Goal: Transaction & Acquisition: Book appointment/travel/reservation

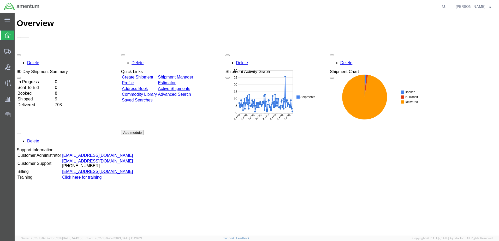
click at [153, 75] on link "Create Shipment" at bounding box center [137, 77] width 31 height 4
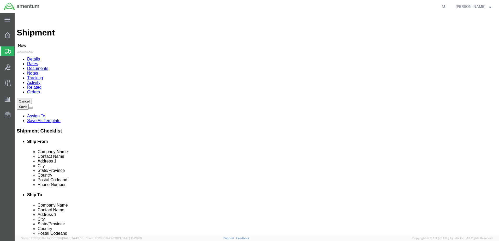
select select
select select "MYPROFILE"
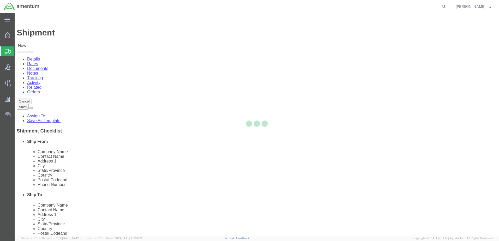
type input "Amentum Services, Inc."
type input "[PERSON_NAME]"
type input "Hangar 1002, [GEOGRAPHIC_DATA]"
type input "[GEOGRAPHIC_DATA]"
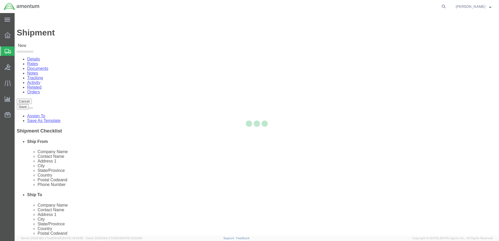
type input "32212"
type input "9049806801"
type input "[PERSON_NAME][EMAIL_ADDRESS][PERSON_NAME][DOMAIN_NAME]"
checkbox input "true"
select select "FL"
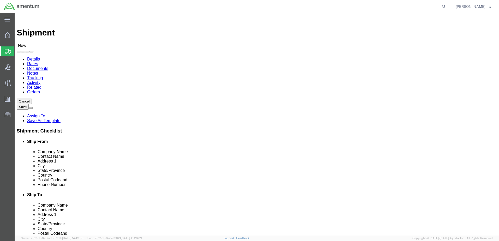
type input "c"
type input "efo"
drag, startPoint x: 270, startPoint y: 95, endPoint x: 275, endPoint y: 93, distance: 4.6
select select "49831"
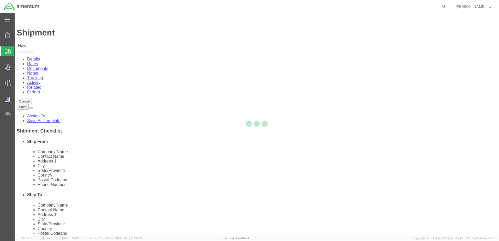
type input "Amentum Services, Inc"
type input "[PERSON_NAME]"
type input "[STREET_ADDRESS][PERSON_NAME]"
type input "[GEOGRAPHIC_DATA]"
type input "79906"
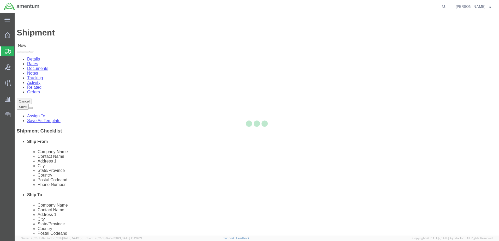
type input "[PHONE_NUMBER]"
type input "[PERSON_NAME][EMAIL_ADDRESS][PERSON_NAME][DOMAIN_NAME]"
checkbox input "true"
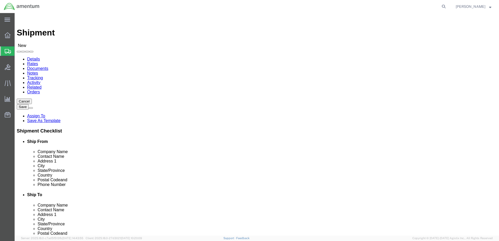
select select "[GEOGRAPHIC_DATA]"
drag, startPoint x: 295, startPoint y: 108, endPoint x: 298, endPoint y: 107, distance: 3.1
click input "[PERSON_NAME]"
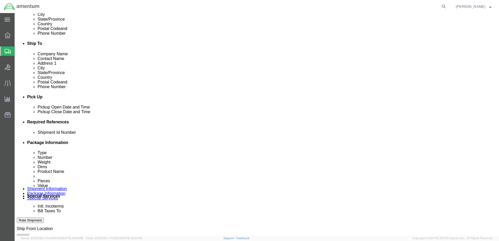
scroll to position [157, 0]
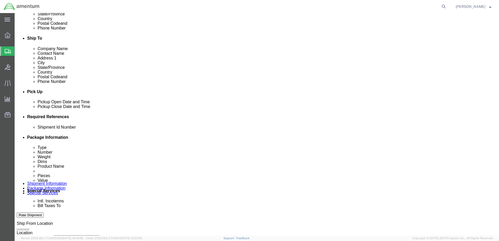
type input "[PERSON_NAME] / [PERSON_NAME]"
click div "[DATE] 2:00 PM"
type input "2:45 PM"
drag, startPoint x: 78, startPoint y: 211, endPoint x: 106, endPoint y: 182, distance: 40.2
click button "Apply"
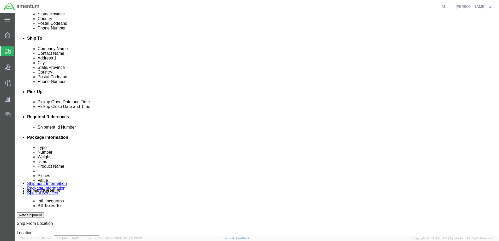
click div "[DATE] 3:00 PM"
type input "5:00 PM"
click button "Apply"
click input "text"
type input "5251EJA101T"
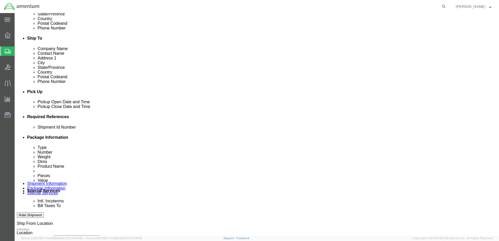
click button "Add reference"
drag, startPoint x: 347, startPoint y: 147, endPoint x: 215, endPoint y: 170, distance: 133.8
click button "Add reference"
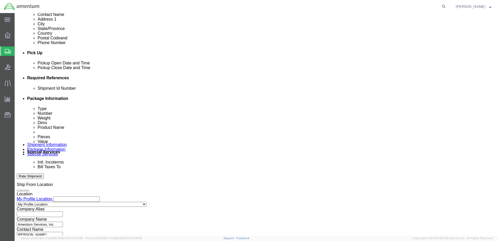
scroll to position [235, 0]
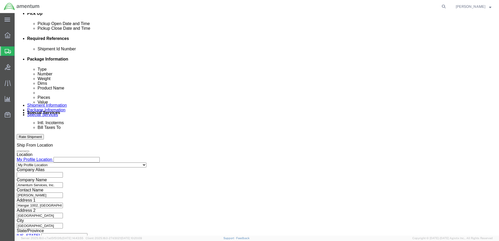
click select "Select Air Less than Truckload Multi-Leg Ocean Freight Rail Small Parcel Truckl…"
select select "SMAL"
click select "Select Air Less than Truckload Multi-Leg Ocean Freight Rail Small Parcel Truckl…"
click select "Select Account Type Activity ID Airline Appointment Number ASN Batch Request # …"
select select "DEPT"
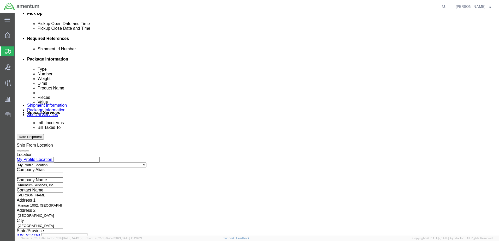
click select "Select Account Type Activity ID Airline Appointment Number ASN Batch Request # …"
click input "text"
type input "CBP"
click select "Select Account Type Activity ID Airline Appointment Number ASN Batch Request # …"
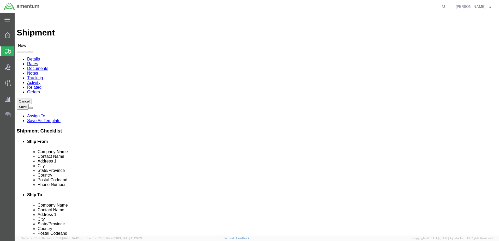
scroll to position [895, 0]
click label "Company Name"
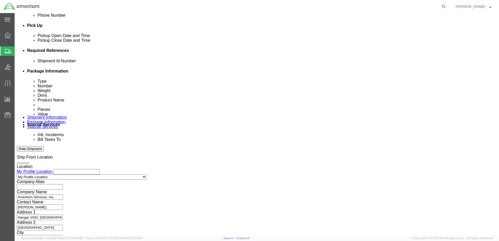
scroll to position [235, 0]
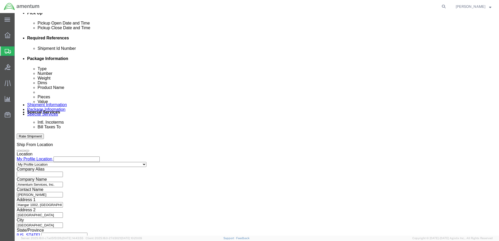
click button "Continue"
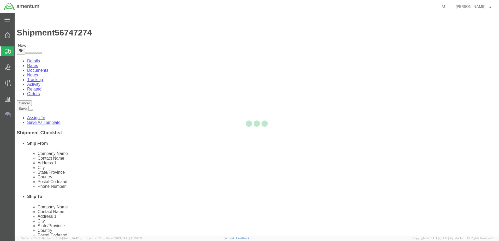
select select "YRPK"
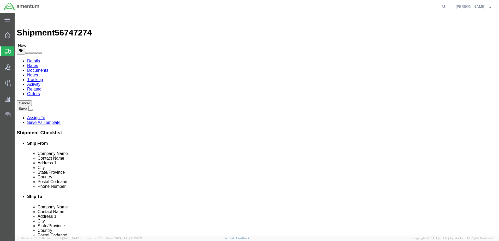
click button "Previous"
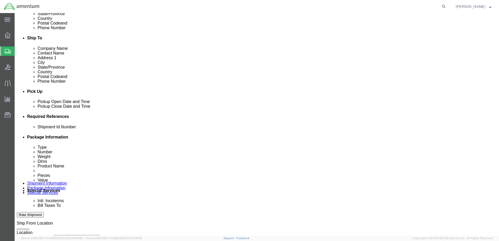
scroll to position [209, 0]
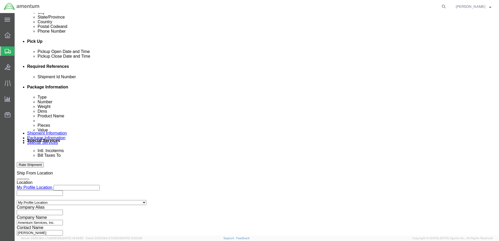
click select "Select Account Type Activity ID Airline Appointment Number ASN Batch Request # …"
select select "GLCD"
click select "Select Account Type Activity ID Airline Appointment Number ASN Batch Request # …"
select select "PROJNUM"
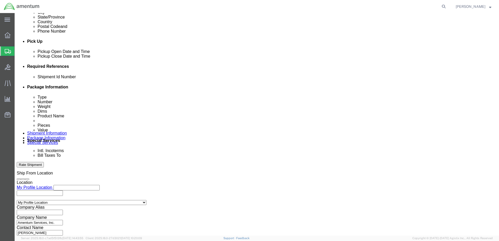
click select "Select Account Type Activity ID Airline Appointment Number ASN Batch Request # …"
select select "CUSTREF"
click select "Select Account Type Activity ID Airline Appointment Number ASN Batch Request # …"
click input "text"
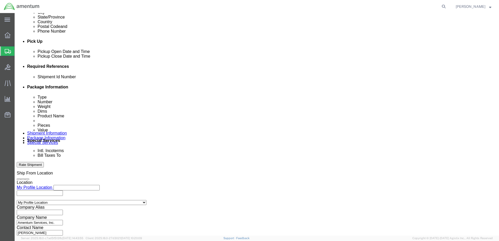
click input "OX MASKS"
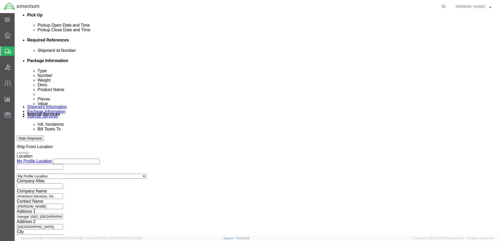
scroll to position [235, 0]
type input "OXG MASKS"
drag, startPoint x: 369, startPoint y: 203, endPoint x: 289, endPoint y: 198, distance: 80.3
click div "Please fix the following errors Ship From Location Location My Profile Location…"
click h3 "Leg 1"
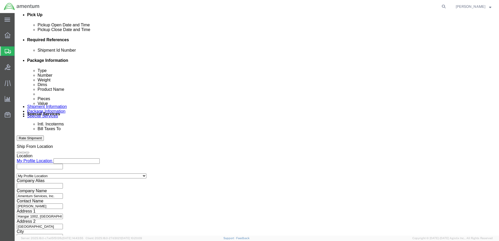
click input "text"
paste input "6118.03.03.2219.000.EJA.0000"
type input "6118.03.03.2219.000.EJA.0000"
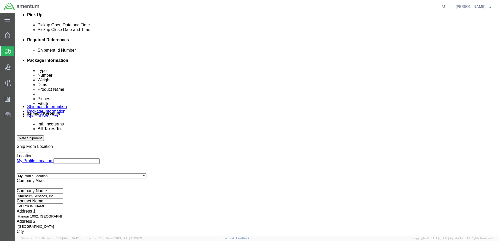
click input "text"
paste input "6118.03.03.2219.000.EJA.0000"
type input "6118.03.03.2219.000.EJA.0000"
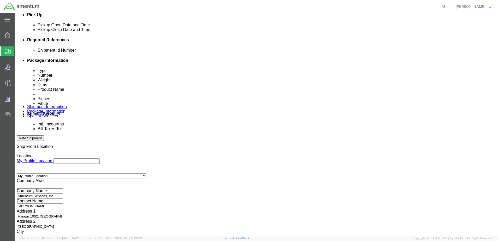
click button "Continue"
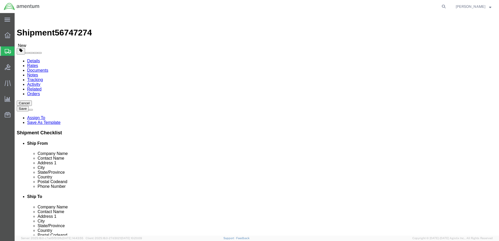
click select "Select Bale(s) Basket(s) Bolt(s) Bottle(s) Buckets Bulk Bundle(s) Can(s) Cardbo…"
select select "CBOX"
click select "Select Bale(s) Basket(s) Bolt(s) Bottle(s) Buckets Bulk Bundle(s) Can(s) Cardbo…"
click input "text"
type input "20"
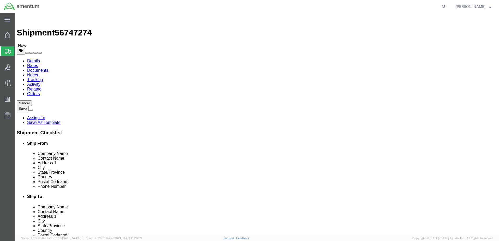
type input "16"
type input "12"
type input "8.00"
click div "Package Content # 1 1 x Cardboard Box(es) Package Type Select Bale(s) Basket(s)…"
click link "Add Content"
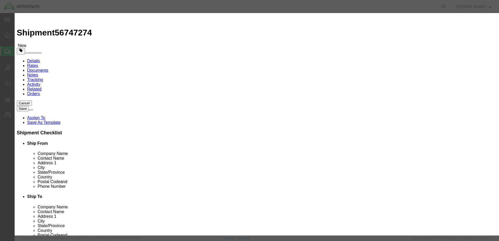
click input "text"
paste input "MF20-517"
type input "MF20-517"
click td "Name: OXYGEN MASK"
select select "USD"
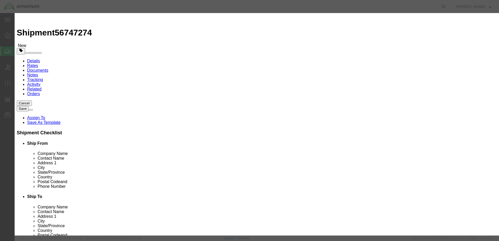
type input "1660DC0457757"
type input "OXYGEN MASK"
type input "MF20-517"
type input "OXYGEN MASK"
click input "text"
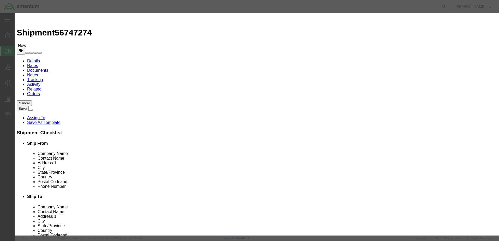
type input "3"
drag, startPoint x: 163, startPoint y: 57, endPoint x: 173, endPoint y: 60, distance: 10.3
click input "text"
type input "12000"
click select "Select 50 55 60 65 70 85 92.5 100 125 175 250 300 400"
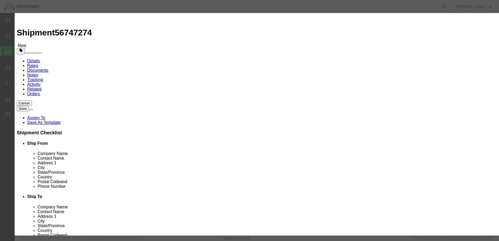
select select "250"
click select "Select 50 55 60 65 70 85 92.5 100 125 175 250 300 400"
click textarea
type textarea "FRAGILE. HANDLE WITH CARE!"
click input "text"
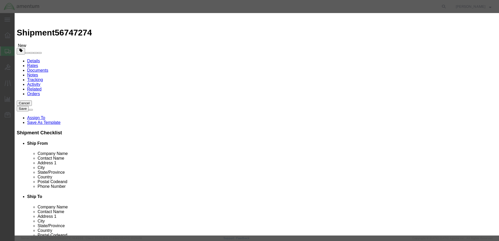
paste input "MF20-517"
type input "M"
click div
click input "text"
paste input "6118.03.03.2219.000.EJA.0000"
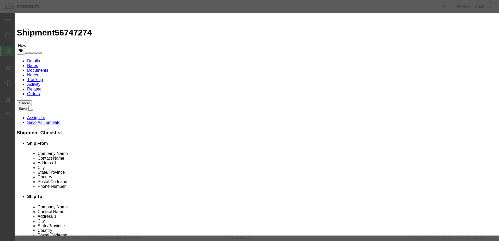
scroll to position [0, 15]
type input "6118.03.03.2219.000.EJA.0000"
click input "text"
paste input "6118.03.03.2219.000.EJA.0000"
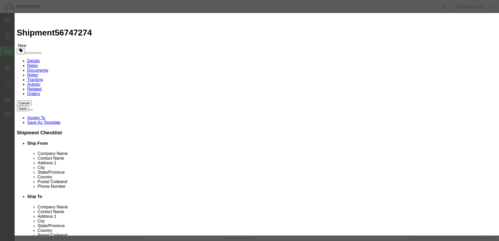
scroll to position [0, 15]
type input "6118.03.03.2219.000.EJA.0000"
click select "Select Account Type Activity ID Airline Appointment Number ASN Batch Number Bil…"
select select "GLCD"
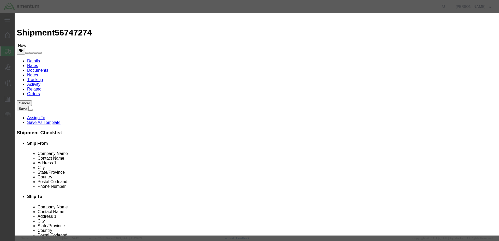
click select "Select Account Type Activity ID Airline Appointment Number ASN Batch Number Bil…"
select select "PROJNUM"
click select "Select Account Type Activity ID Airline Appointment Number ASN Batch Number Bil…"
click input "1660DC0457757"
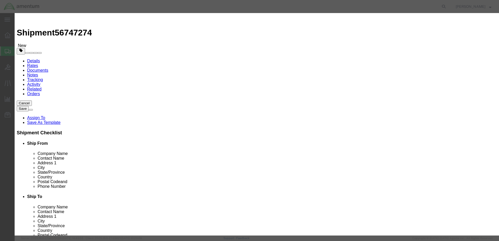
type input "1"
click input "text"
paste input "B001316"
paste input "B133204"
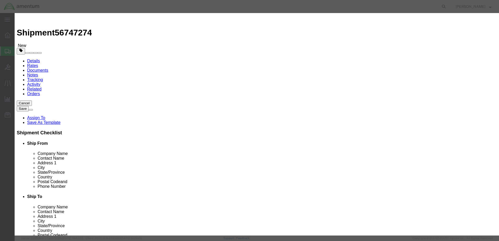
drag, startPoint x: 335, startPoint y: 75, endPoint x: 333, endPoint y: 80, distance: 5.6
click input "B001315, B001316, B133204"
drag, startPoint x: 356, startPoint y: 78, endPoint x: 271, endPoint y: 75, distance: 85.4
click div "Serial B001315, B001316, B133204"
type input "B001315, B001316, B133204"
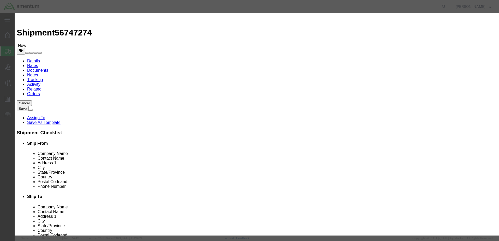
click button "Save & Close"
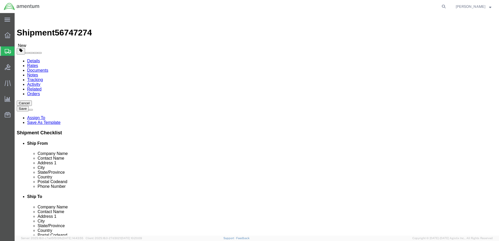
click button "Rate Shipment"
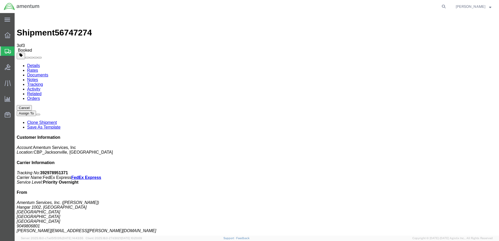
checkbox input "true"
drag, startPoint x: 164, startPoint y: 83, endPoint x: 163, endPoint y: 87, distance: 3.7
select select "2"
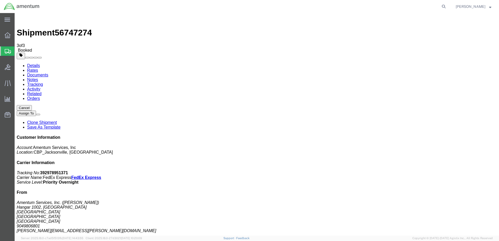
click at [28, 63] on link "Details" at bounding box center [33, 65] width 13 height 4
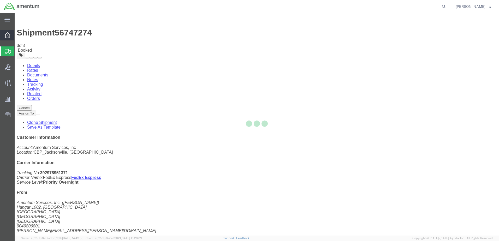
click at [7, 38] on div at bounding box center [7, 35] width 15 height 10
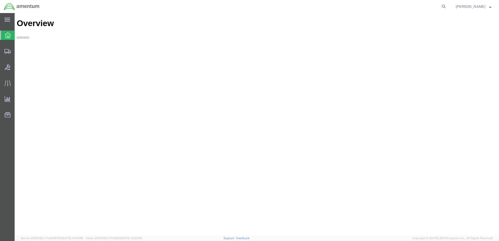
click at [5, 33] on icon at bounding box center [8, 35] width 6 height 6
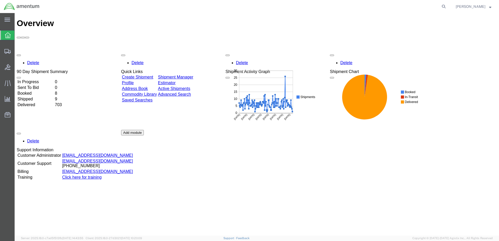
click at [155, 52] on div "Delete 90 Day Shipment Summary In Progress 0 Sent To Bid 0 Booked 8 Shipped 9 D…" at bounding box center [257, 130] width 480 height 157
click at [153, 75] on link "Create Shipment" at bounding box center [137, 77] width 31 height 4
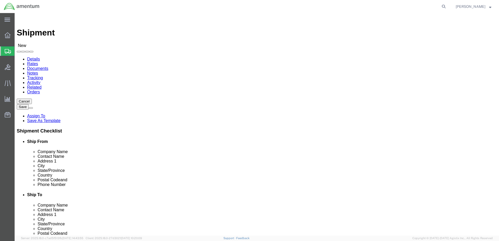
select select "MYPROFILE"
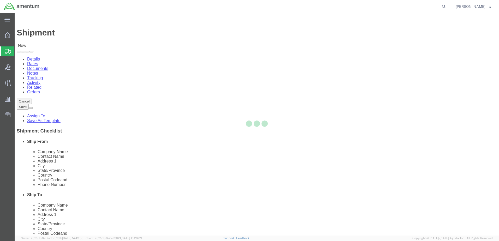
type input "Amentum Services, Inc."
type input "[PERSON_NAME]"
type input "Hangar 1002, [GEOGRAPHIC_DATA]"
type input "[GEOGRAPHIC_DATA]"
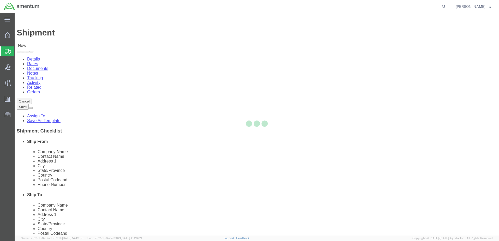
type input "32212"
type input "9049806801"
type input "[PERSON_NAME][EMAIL_ADDRESS][PERSON_NAME][DOMAIN_NAME]"
checkbox input "true"
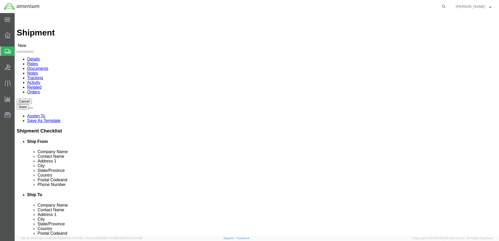
select select "FL"
type input "elp"
select select "49939"
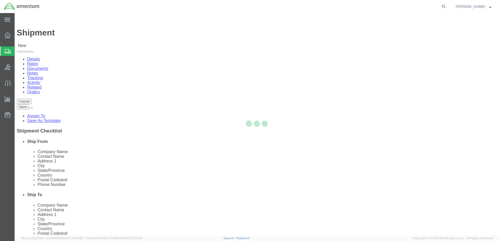
type input "Amentum Services, Inc"
type input "[DATE][PERSON_NAME]"
type input "[STREET_ADDRESS][PERSON_NAME]"
type input "[GEOGRAPHIC_DATA]"
type input "79925"
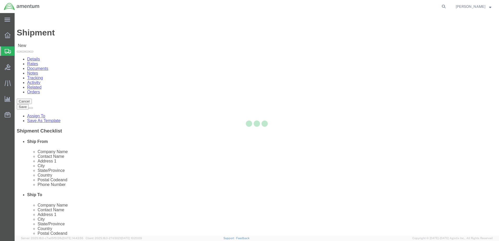
type input "[PHONE_NUMBER]"
type input "[DATE][EMAIL_ADDRESS][PERSON_NAME][DOMAIN_NAME]"
checkbox input "true"
select select "[GEOGRAPHIC_DATA]"
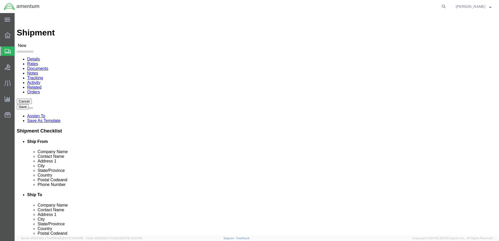
drag, startPoint x: 293, startPoint y: 110, endPoint x: 256, endPoint y: 110, distance: 37.3
click div "[DATE][PERSON_NAME]"
paste input "[PERSON_NAME].NMI.[PERSON_NAME]"
type input "[PERSON_NAME]"
click p "ELP - AMENTUM SERVICES, INC - ([PERSON_NAME]) [STREET_ADDRESS][PERSON_NAME]"
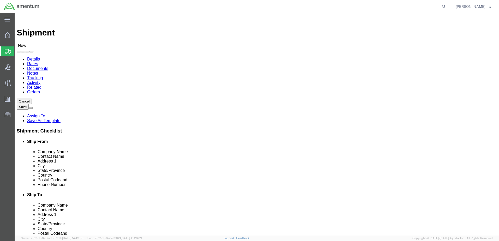
select select
type input "ELP"
type input "AMENTUM SERVICES, INC"
type input "[PERSON_NAME]"
type input "[STREET_ADDRESS][PERSON_NAME]"
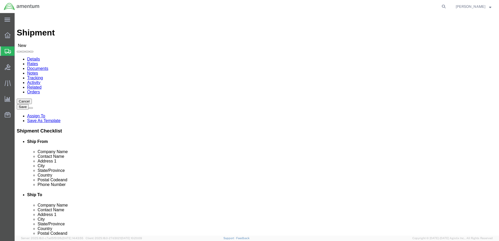
type input "EL PASO"
type input "[PERSON_NAME][EMAIL_ADDRESS][PERSON_NAME][DOMAIN_NAME]"
select select "[GEOGRAPHIC_DATA]"
type input "[PERSON_NAME]"
click label "State/Province"
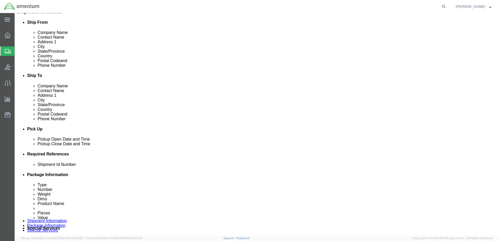
scroll to position [131, 0]
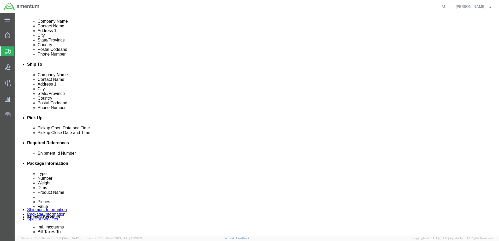
click div "[DATE] 2:00 PM"
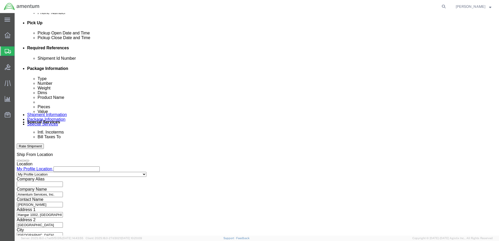
type input "3:00 PM"
click button "Apply"
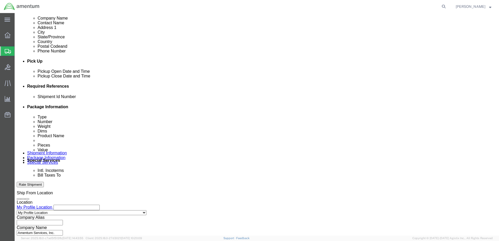
scroll to position [121, 0]
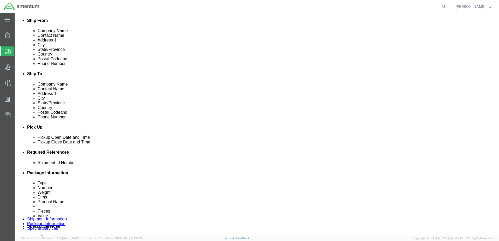
click div "[DATE] 4:00 PM"
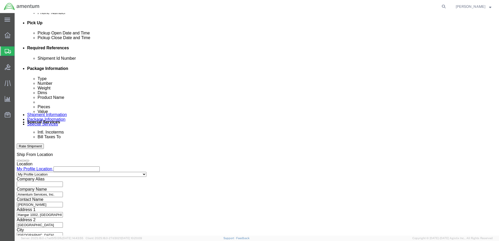
type input "5:00 PM"
click button "Apply"
click select "Select Air Less than Truckload Multi-Leg Ocean Freight Rail Small Parcel Truckl…"
select select "SMAL"
click select "Select Air Less than Truckload Multi-Leg Ocean Freight Rail Small Parcel Truckl…"
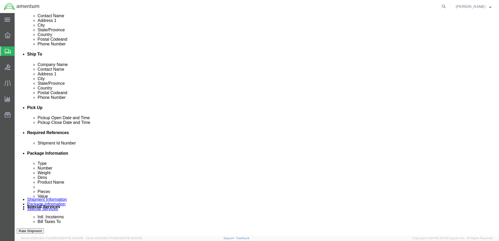
scroll to position [121, 0]
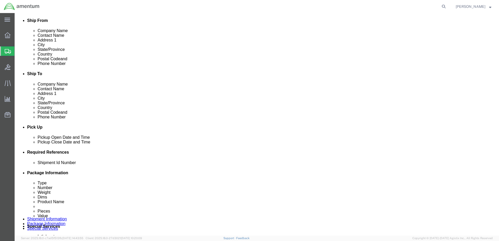
click input "text"
click input "5251EJA1-02T"
type input "5251EJA102T"
click button "Add reference"
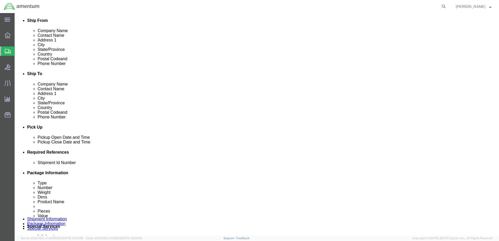
click button "Add reference"
drag, startPoint x: 353, startPoint y: 184, endPoint x: 347, endPoint y: 184, distance: 6.0
click button "Add reference"
click select "Select Account Type Activity ID Airline Appointment Number ASN Batch Request # …"
select select "CUSTREF"
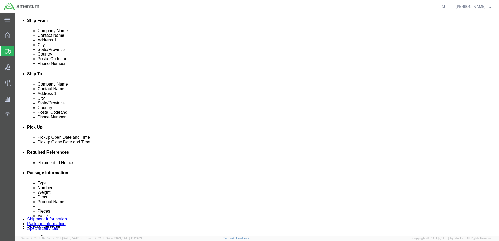
click select "Select Account Type Activity ID Airline Appointment Number ASN Batch Request # …"
click input "text"
type input "s"
type input "SWITCH"
click select "Select Account Type Activity ID Airline Appointment Number ASN Batch Request # …"
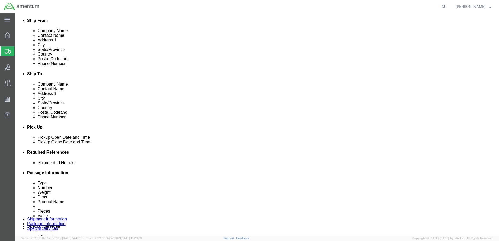
select select "GLCD"
click select "Select Account Type Activity ID Airline Appointment Number ASN Batch Request # …"
select select "PROJNUM"
click select "Select Account Type Activity ID Airline Appointment Number ASN Batch Request # …"
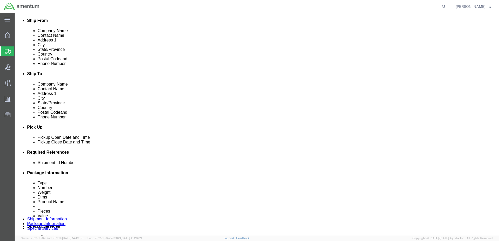
click input "text"
paste input "6118.03.03.2219.000.EJA.0000"
type input "6118.03.03.2219.000.EJA.0000"
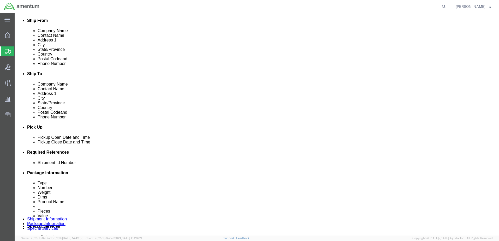
scroll to position [0, 0]
click input "text"
paste input "6118.03.03.2219.000.EJA.0000"
type input "6118.03.03.2219.000.EJA.0000"
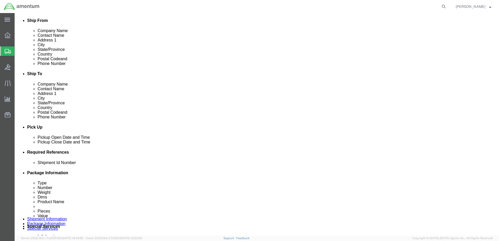
click select "Select Account Type Activity ID Airline Appointment Number ASN Batch Request # …"
select select "DEPT"
click select "Select Account Type Activity ID Airline Appointment Number ASN Batch Request # …"
click input "text"
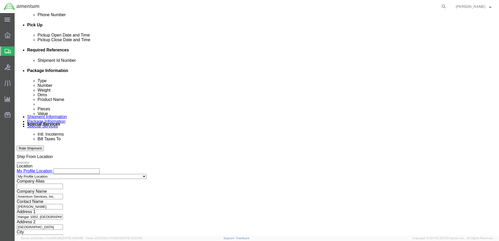
scroll to position [226, 0]
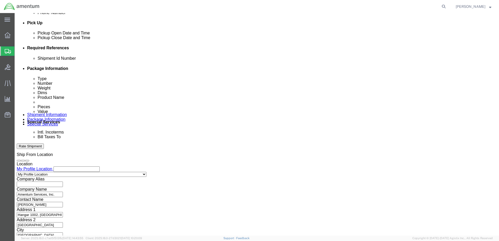
type input "CBP"
click button "Continue"
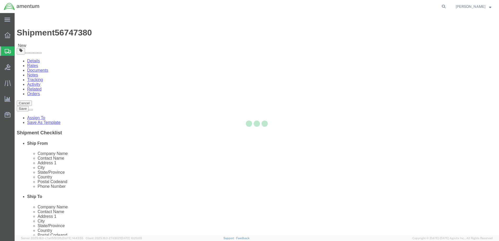
select select "YRPK"
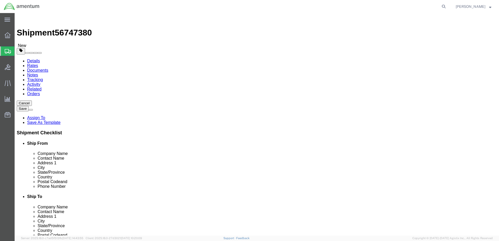
click input "text"
type input "18"
type input "12"
type input "6"
type input "1.60"
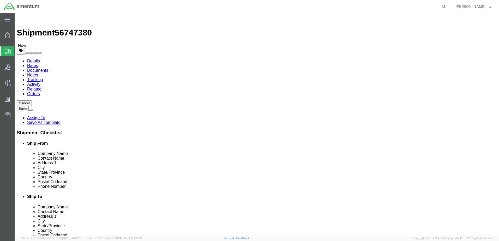
click div "Package Content # 1 x Package Type Select Bale(s) Basket(s) Bolt(s) Bottle(s) B…"
click link "Add Content"
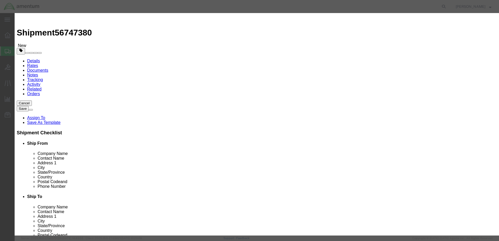
click input "text"
paste input "4618-28-03"
type input "4618-28-03"
click input "4618-28-03"
click input "text"
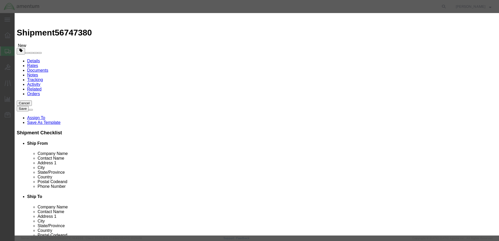
type input "NVG OVERLAY"
type input "1"
type input "500"
select select "USD"
click select "Select 50 55 60 65 70 85 92.5 100 125 175 250 300 400"
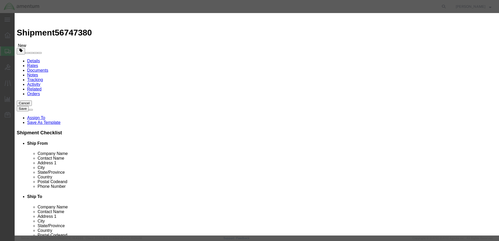
select select "250"
click select "Select 50 55 60 65 70 85 92.5 100 125 175 250 300 400"
click textarea
type textarea "FRAGILE. HANDLE WITH CARE!"
click input "text"
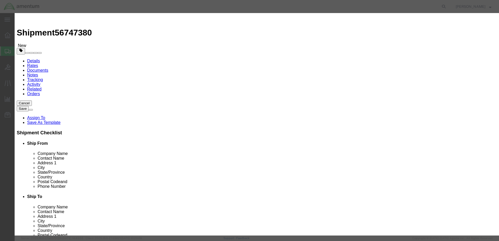
paste input "4618-28-03"
type input "4"
click div "Commodity library Product Name NVG OVERLAY Pieces 1 Select Bag Barrels 100Board…"
click input "text"
paste input "6118.03.03.2219.000.EJA.0000"
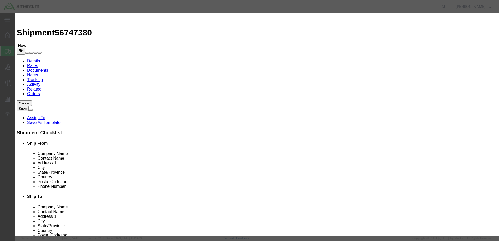
scroll to position [0, 15]
type input "6118.03.03.2219.000.EJA.0000"
click input "text"
paste input "6118.03.03.2219.000.EJA.0000"
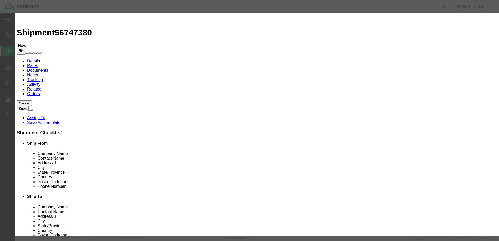
scroll to position [0, 15]
type input "6118.03.03.2219.000.EJA.0000"
click select "Select Account Type Activity ID Airline Appointment Number ASN Batch Number Bil…"
select select "GLCD"
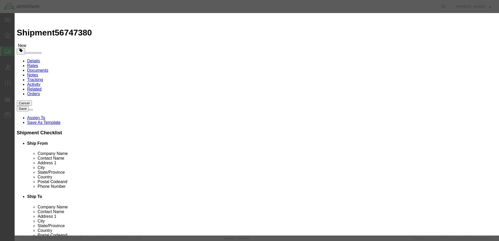
click select "Select Account Type Activity ID Airline Appointment Number ASN Batch Number Bil…"
select select "PROJNUM"
click select "Select Account Type Activity ID Airline Appointment Number ASN Batch Number Bil…"
click input "text"
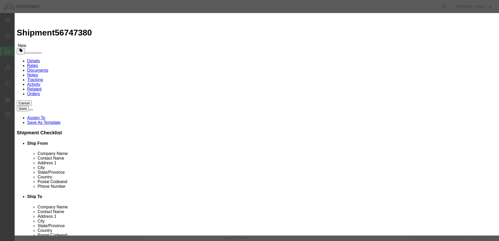
type input "A24-154"
click button "Save & Close"
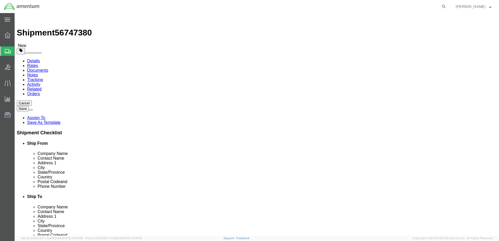
click button "Rate Shipment"
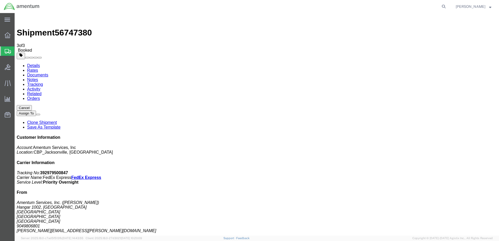
checkbox input "true"
select select "2"
